Goal: Navigation & Orientation: Go to known website

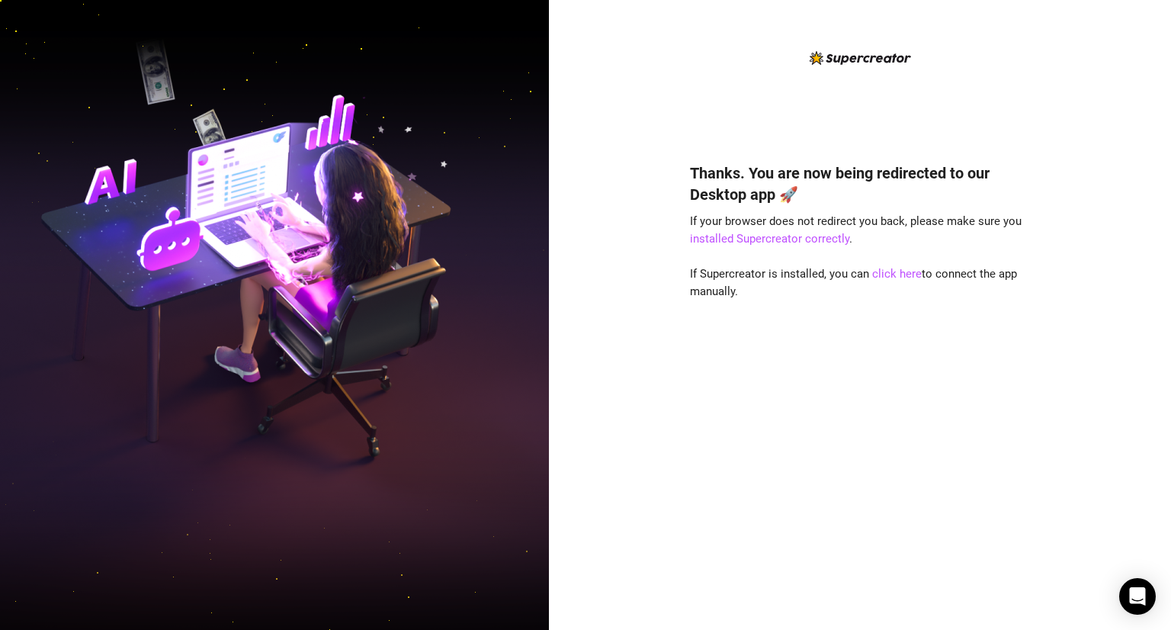
click at [634, 149] on div "Thanks. You are now being redirected to our Desktop app 🚀 If your browser does …" at bounding box center [860, 315] width 622 height 630
click at [699, 278] on link "click here" at bounding box center [897, 274] width 50 height 14
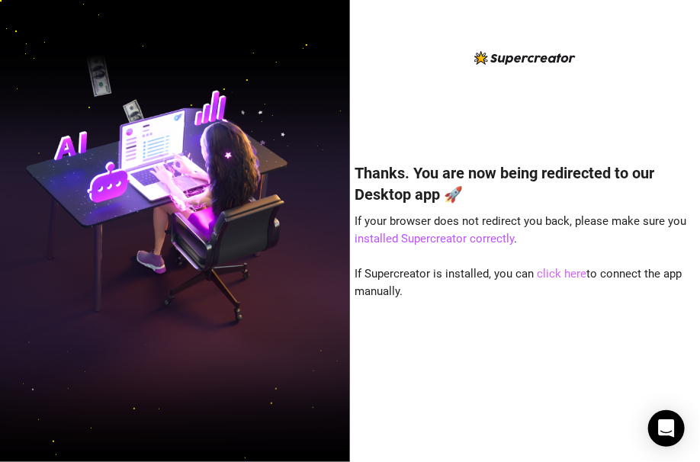
click at [560, 267] on link "click here" at bounding box center [563, 274] width 50 height 14
click at [544, 267] on link "click here" at bounding box center [563, 274] width 50 height 14
click at [541, 275] on link "click here" at bounding box center [563, 274] width 50 height 14
click at [552, 294] on div "Thanks. You are now being redirected to our Desktop app 🚀 If your browser does …" at bounding box center [525, 290] width 340 height 296
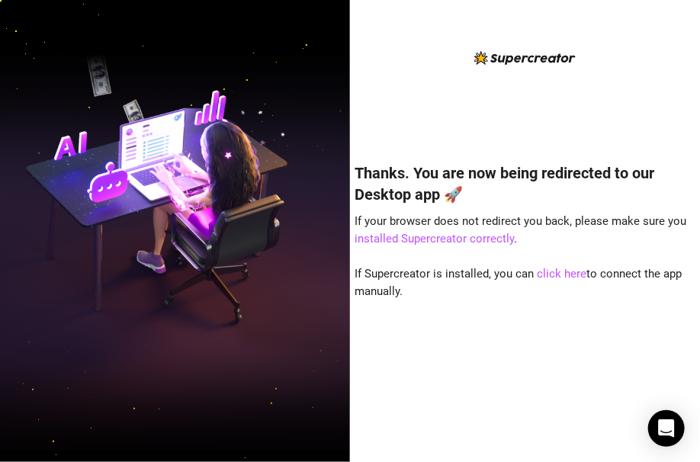
click at [303, 25] on img at bounding box center [175, 230] width 350 height 439
click at [641, 68] on div "Thanks. You are now being redirected to our Desktop app 🚀 If your browser does …" at bounding box center [525, 243] width 340 height 389
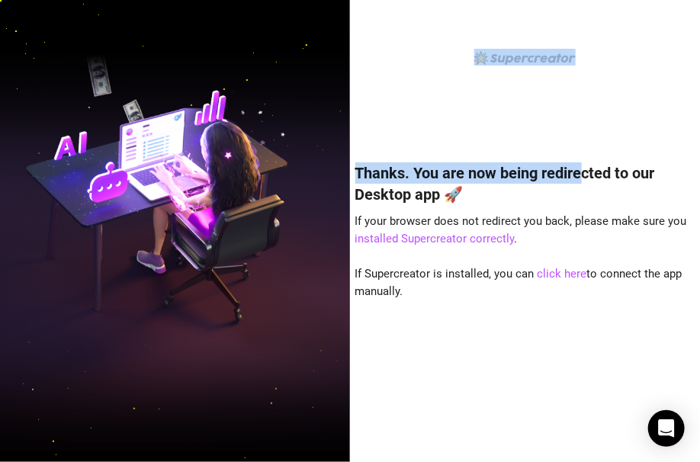
drag, startPoint x: 583, startPoint y: 108, endPoint x: 546, endPoint y: -35, distance: 147.4
click at [546, 0] on html "Thanks. You are now being redirected to our Desktop app 🚀 If your browser does …" at bounding box center [350, 231] width 700 height 462
click at [156, 132] on img at bounding box center [175, 230] width 350 height 439
click at [551, 74] on div "Thanks. You are now being redirected to our Desktop app 🚀 If your browser does …" at bounding box center [525, 243] width 340 height 389
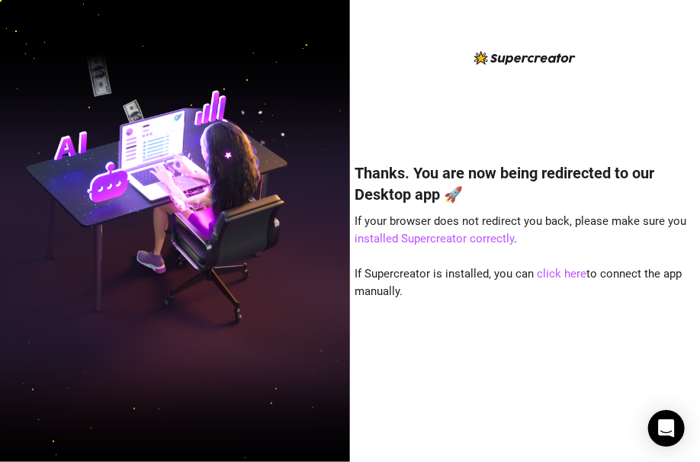
click at [326, 169] on img at bounding box center [175, 230] width 350 height 439
